Goal: Task Accomplishment & Management: Manage account settings

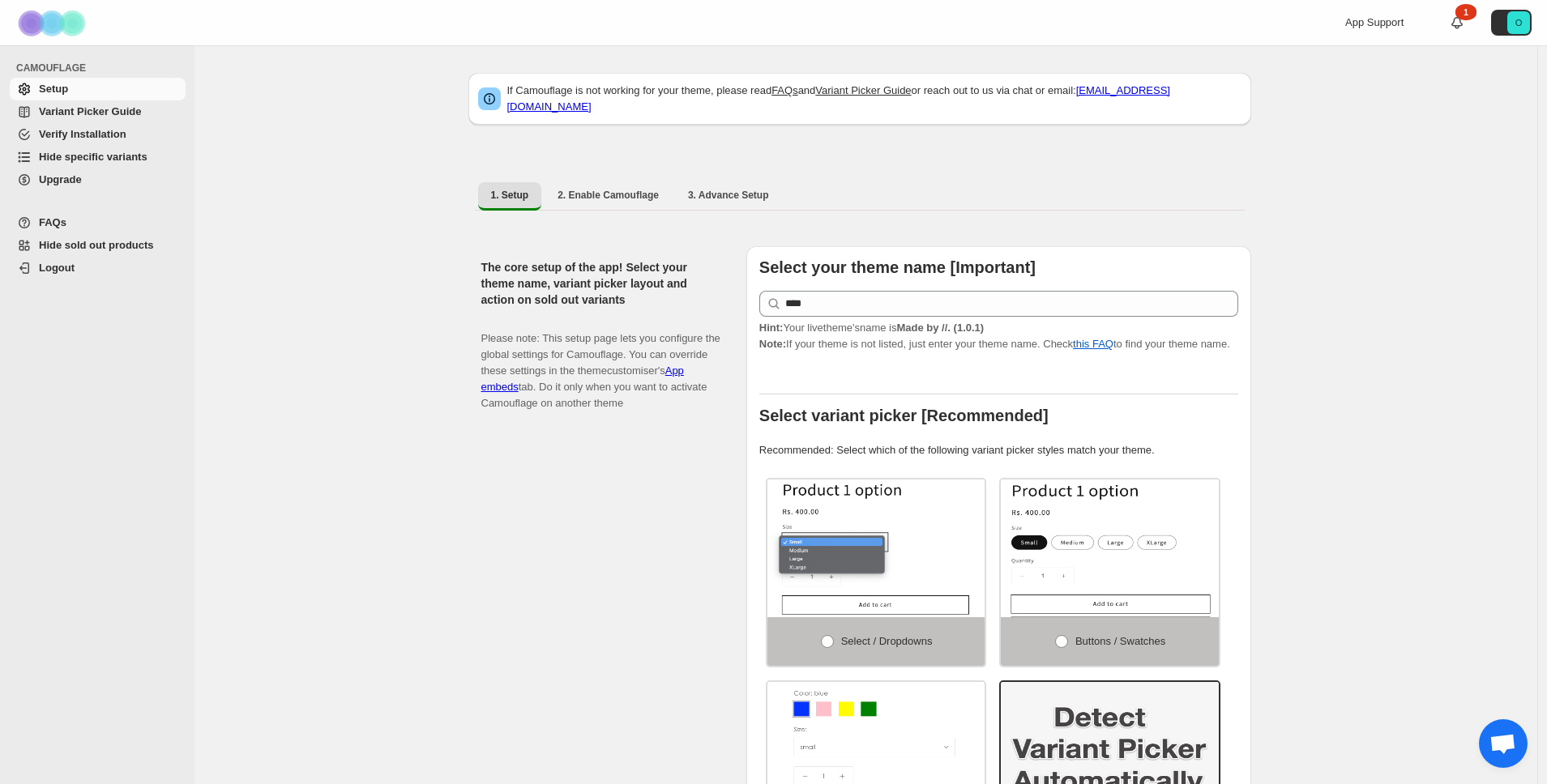
click at [67, 180] on span "Upgrade" at bounding box center [60, 179] width 43 height 12
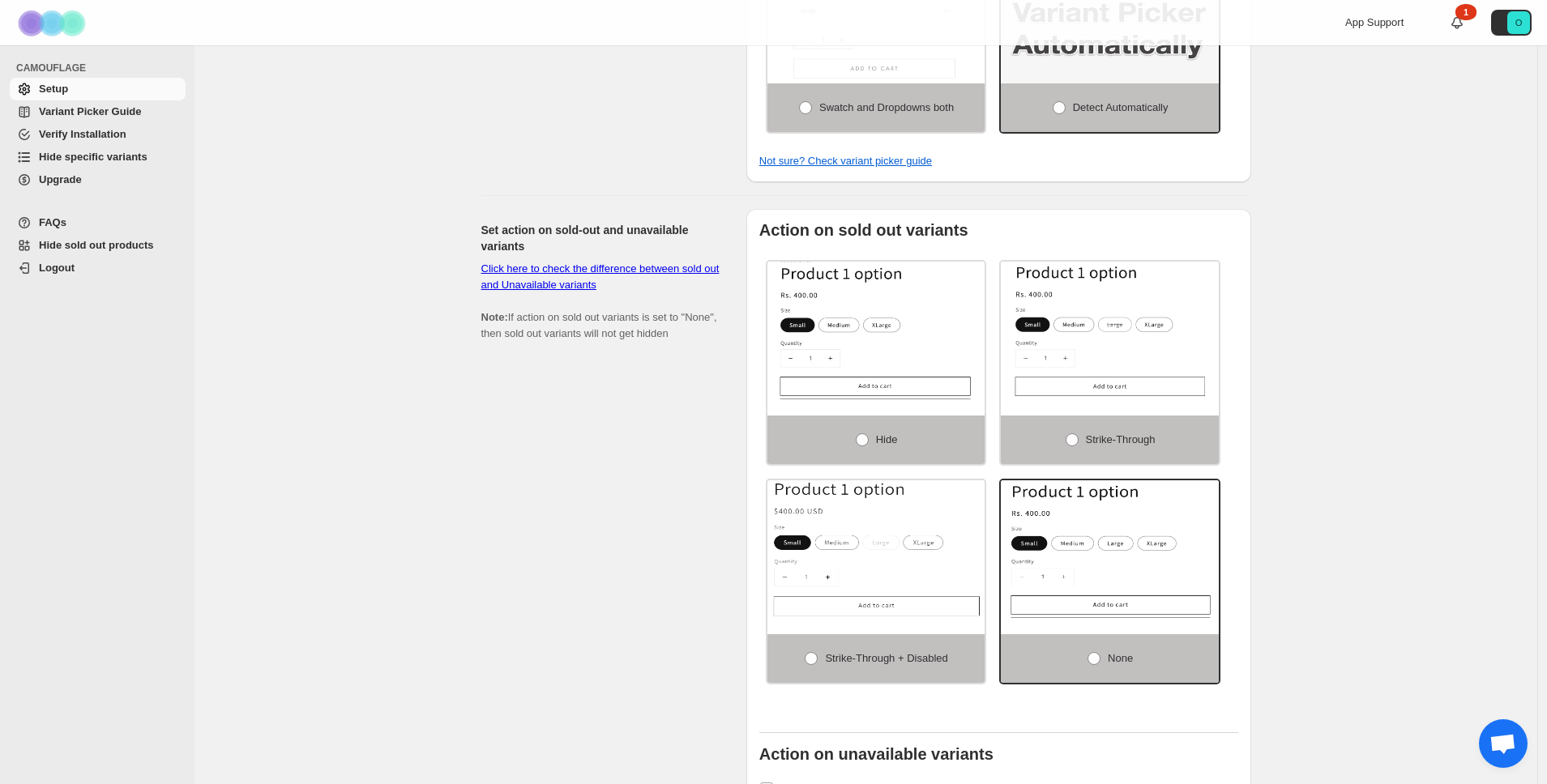
scroll to position [830, 0]
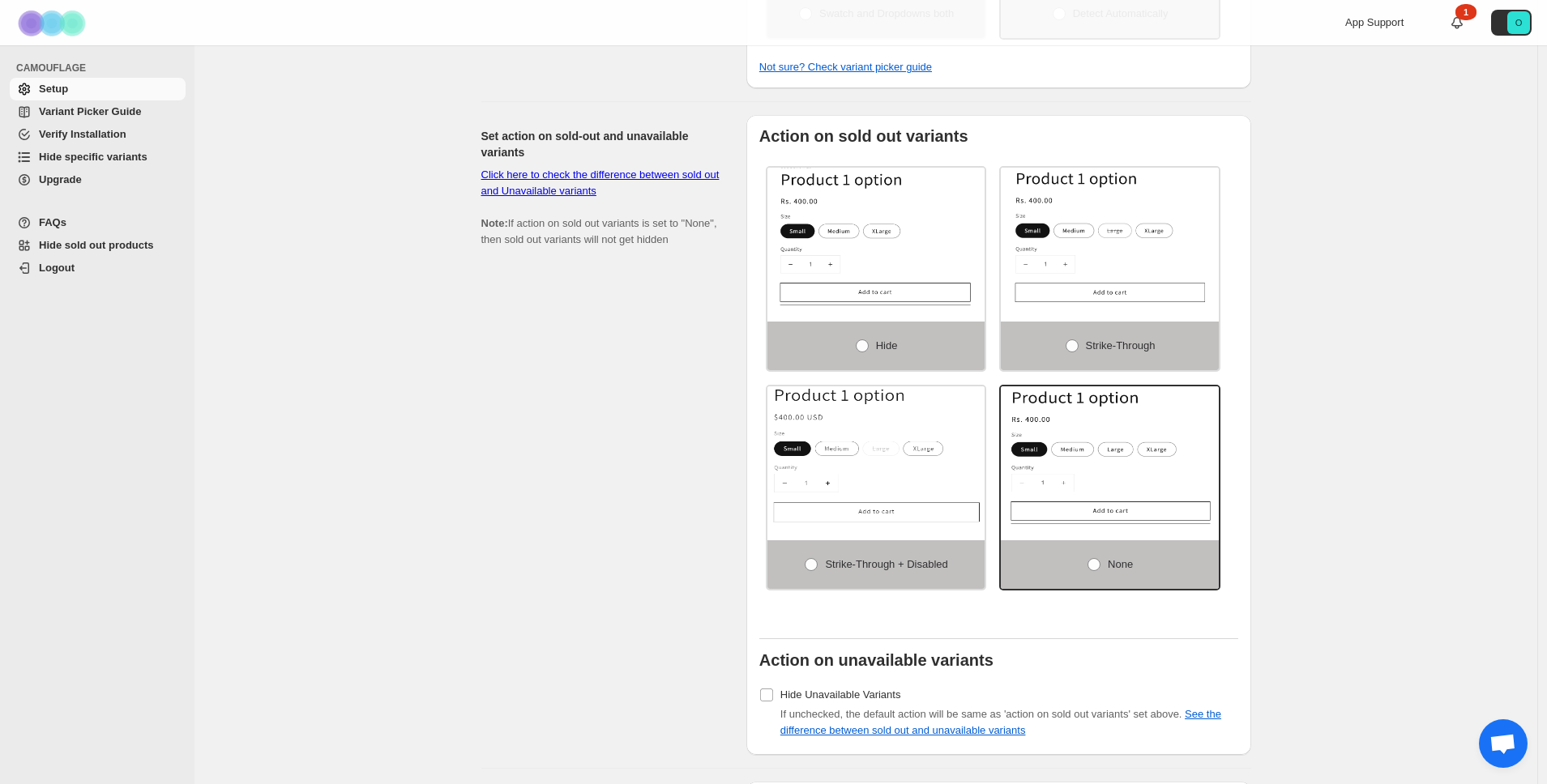
click at [1470, 31] on div "App Support 1 O" at bounding box center [1441, 23] width 193 height 45
click at [1469, 17] on div "1" at bounding box center [1465, 12] width 21 height 17
